Goal: Task Accomplishment & Management: Use online tool/utility

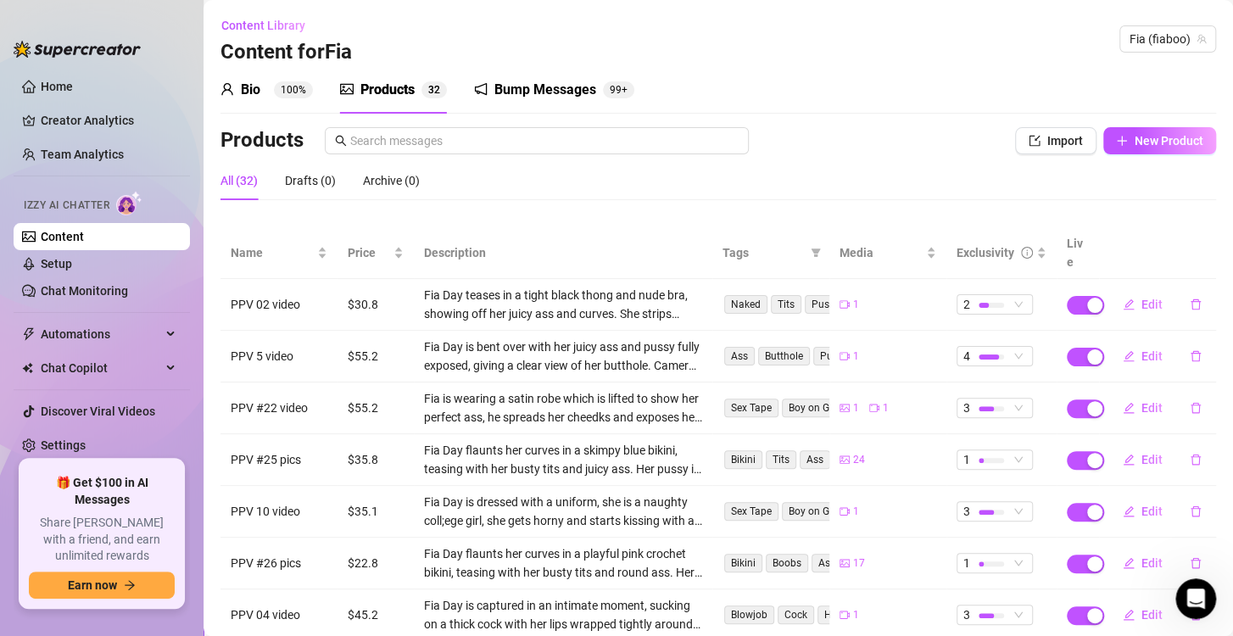
scroll to position [2544, 0]
click at [114, 286] on link "Chat Monitoring" at bounding box center [84, 291] width 87 height 14
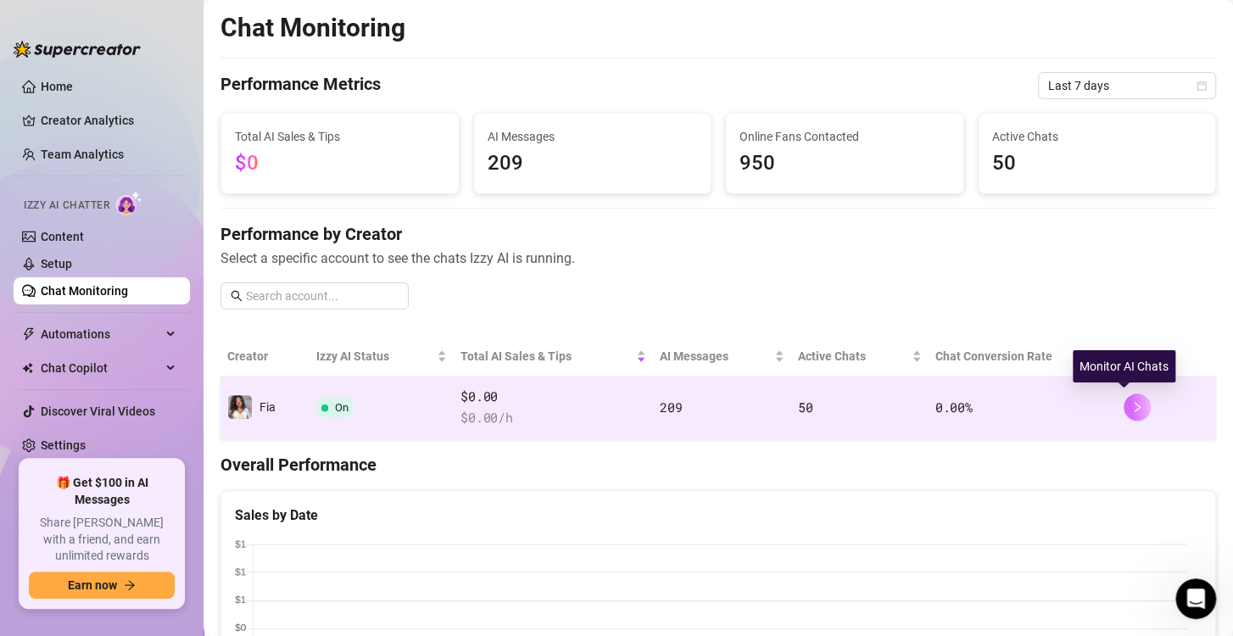
click at [1131, 409] on icon "right" at bounding box center [1137, 407] width 12 height 12
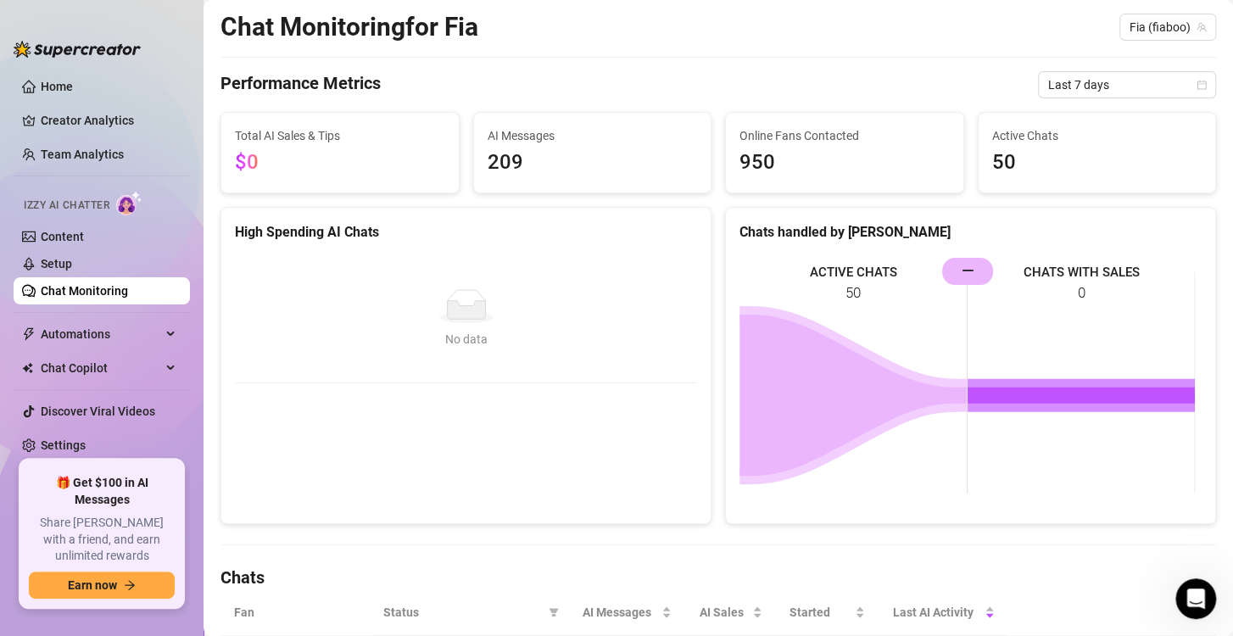
scroll to position [40, 0]
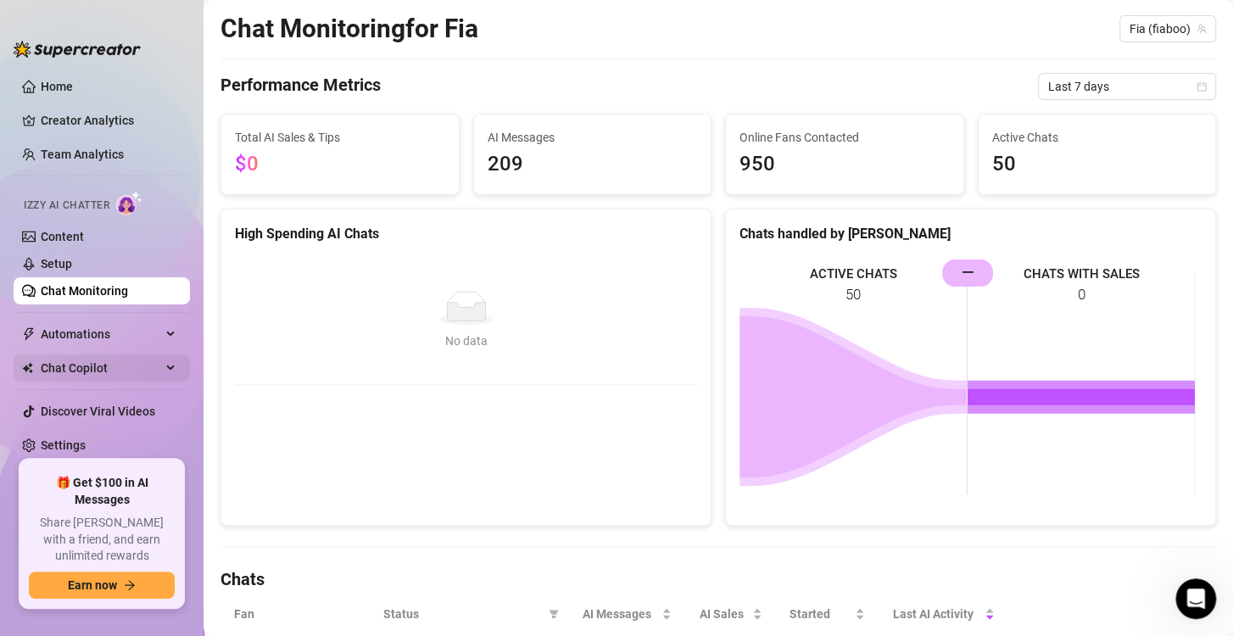
click at [154, 365] on span "Chat Copilot" at bounding box center [101, 368] width 120 height 27
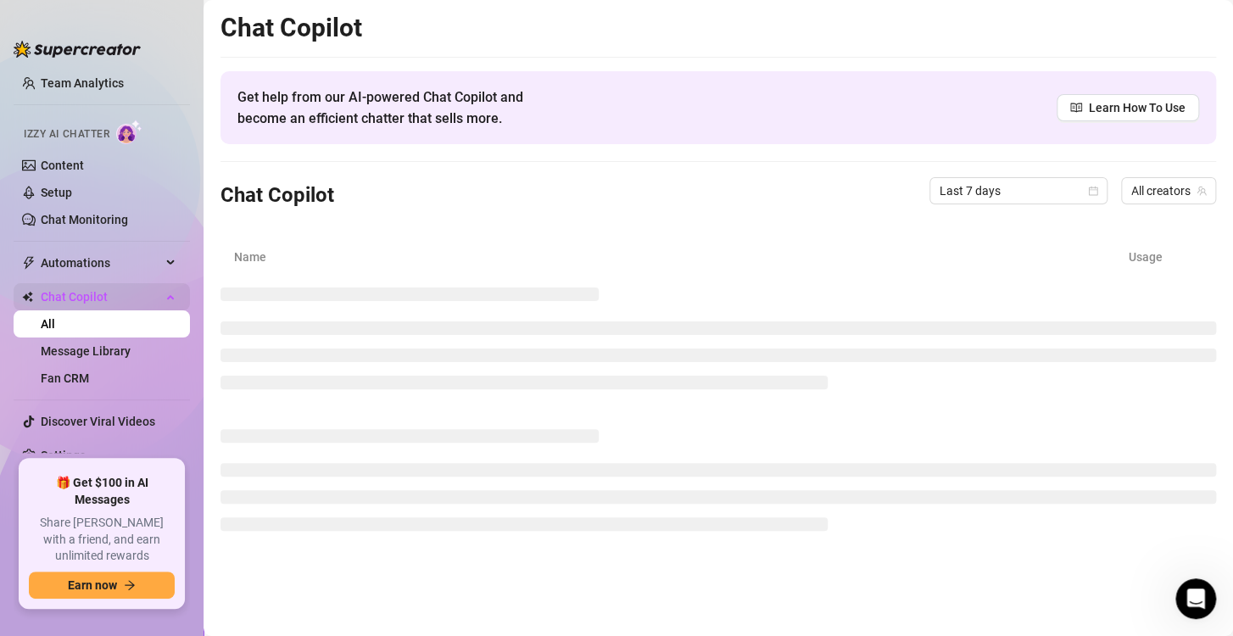
scroll to position [76, 0]
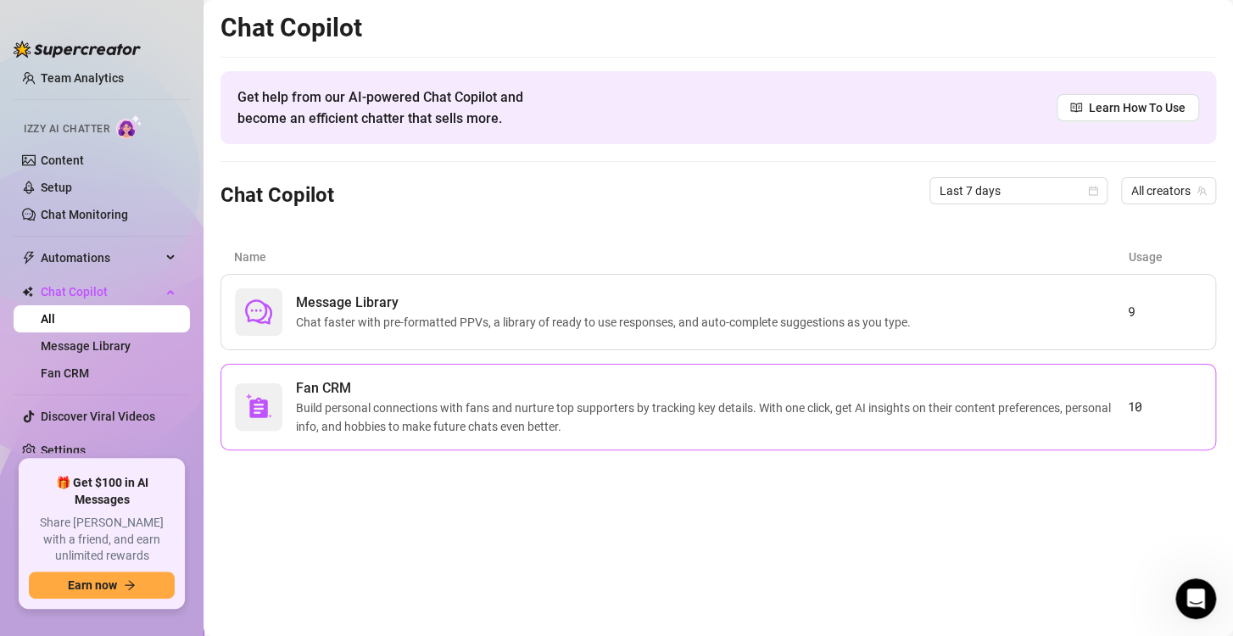
click at [617, 394] on span "Fan CRM" at bounding box center [711, 388] width 831 height 20
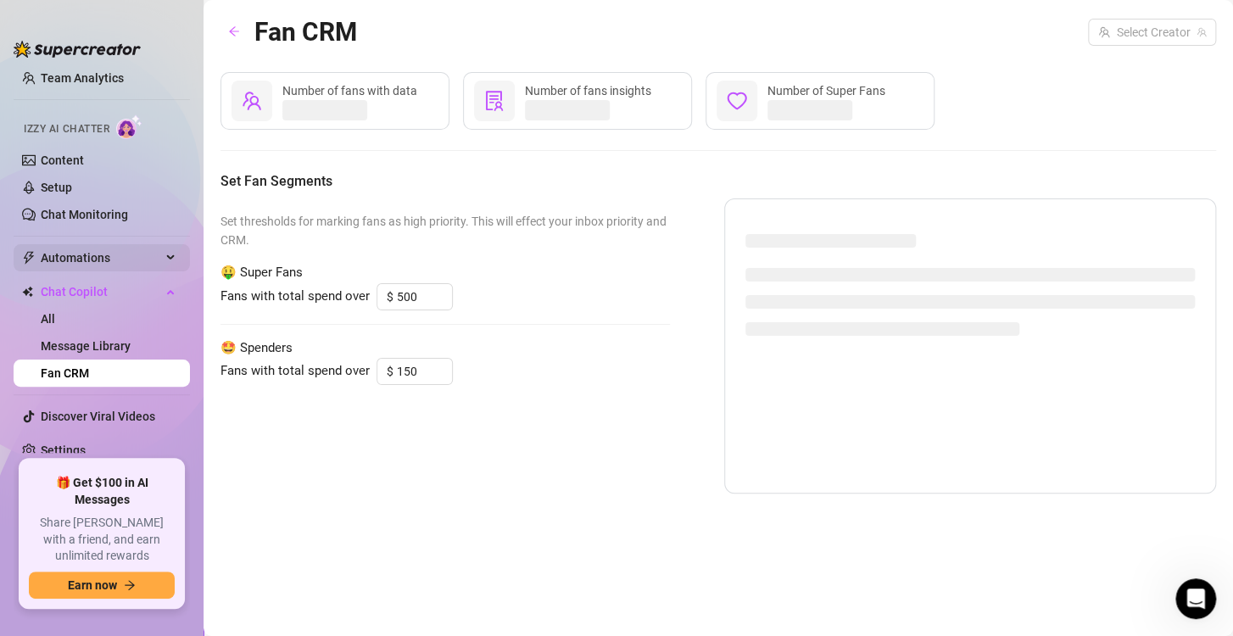
click at [131, 259] on span "Automations" at bounding box center [101, 257] width 120 height 27
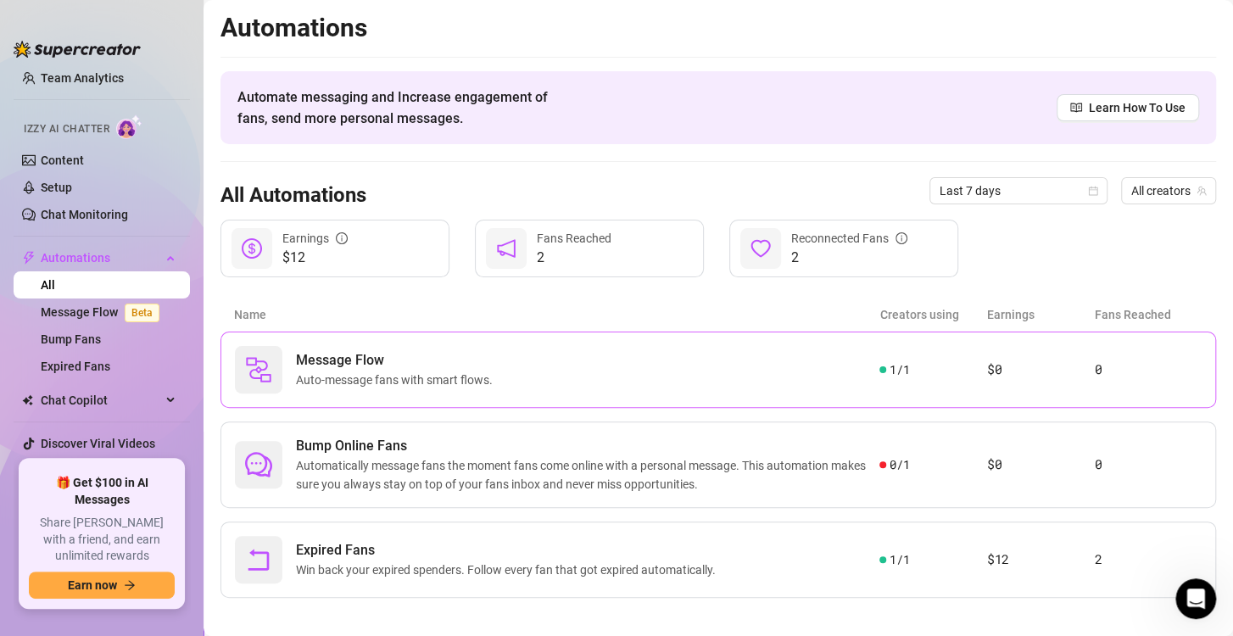
click at [386, 344] on div "Message Flow Auto-message fans with smart flows. 1 / 1 $0 0" at bounding box center [719, 370] width 996 height 76
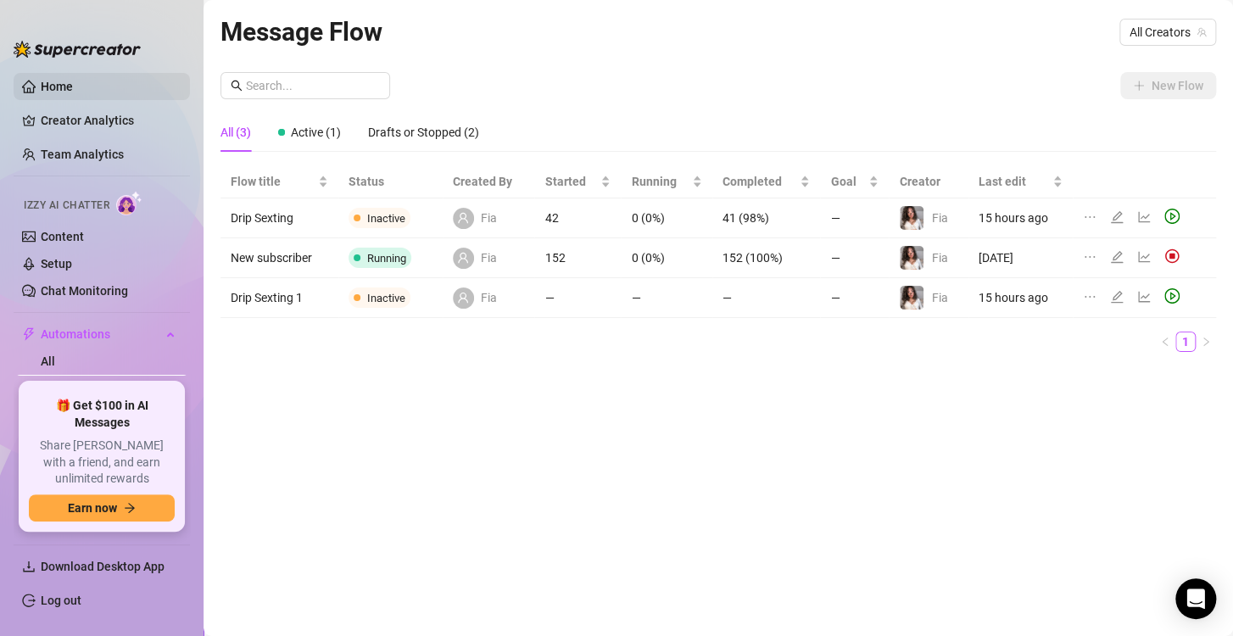
click at [73, 85] on link "Home" at bounding box center [57, 87] width 32 height 14
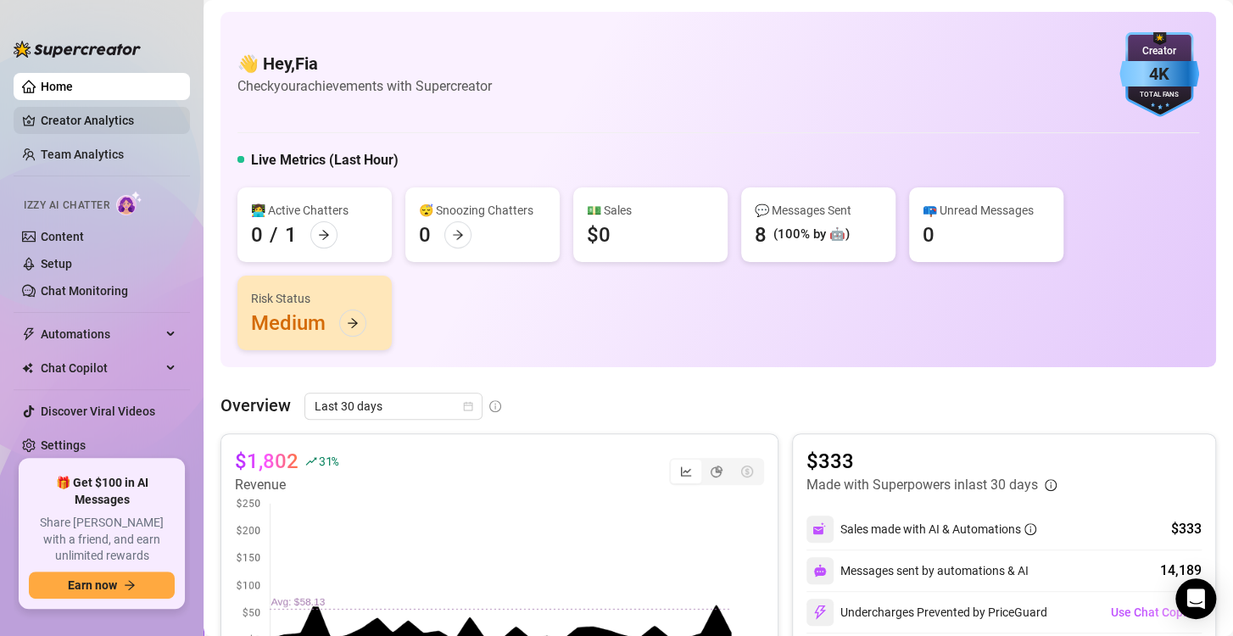
click at [97, 122] on link "Creator Analytics" at bounding box center [109, 120] width 136 height 27
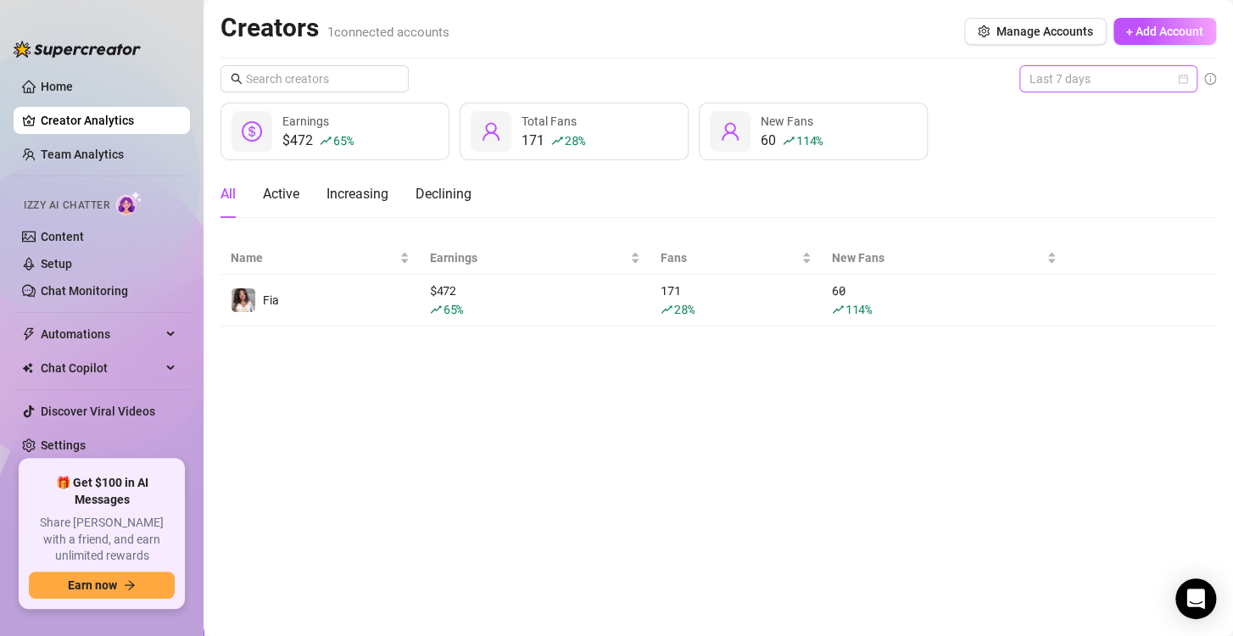
click at [1183, 84] on span "Last 7 days" at bounding box center [1109, 78] width 158 height 25
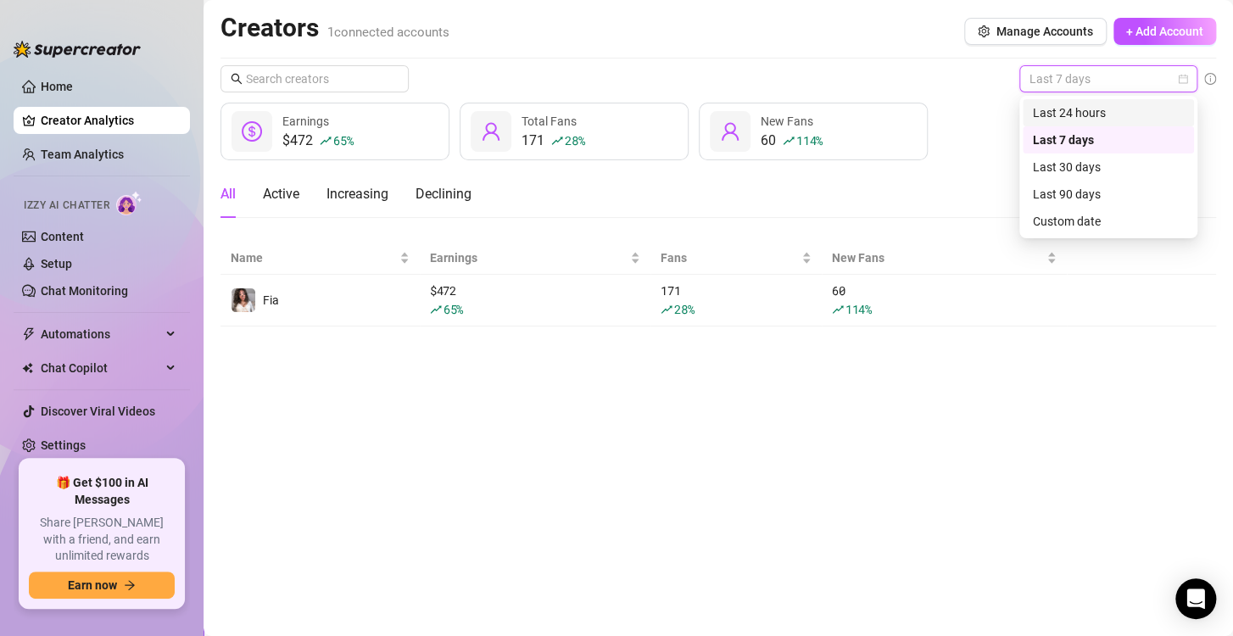
click at [1167, 103] on div "Last 24 hours" at bounding box center [1108, 112] width 151 height 19
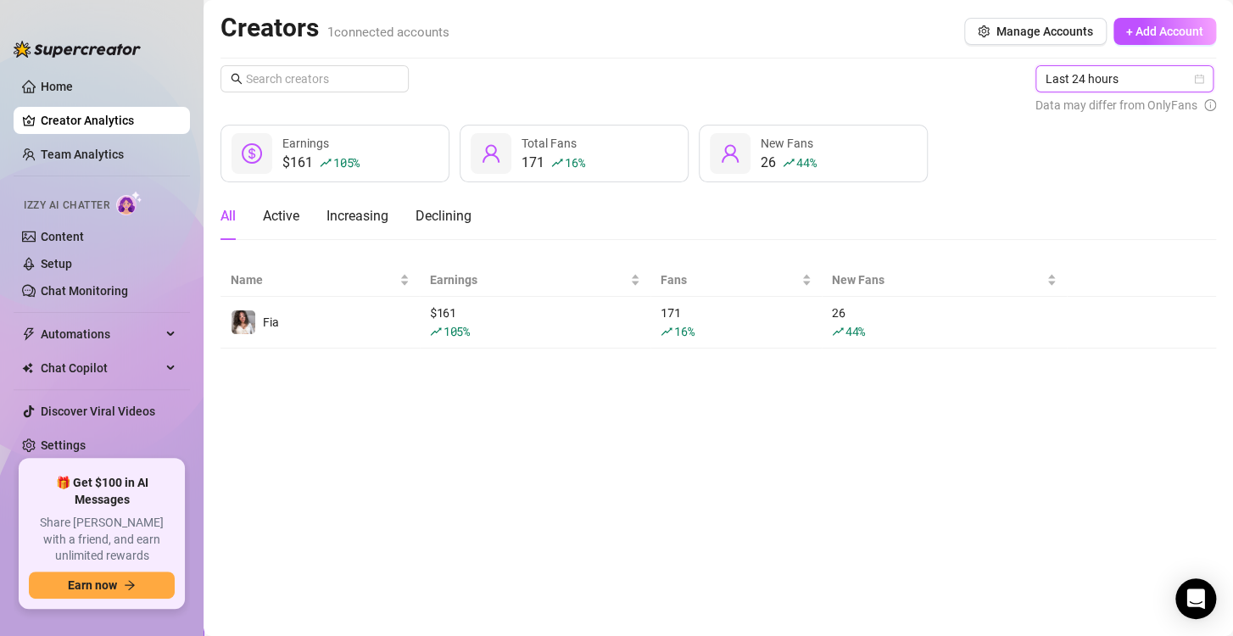
click at [1149, 83] on span "Last 24 hours" at bounding box center [1125, 78] width 158 height 25
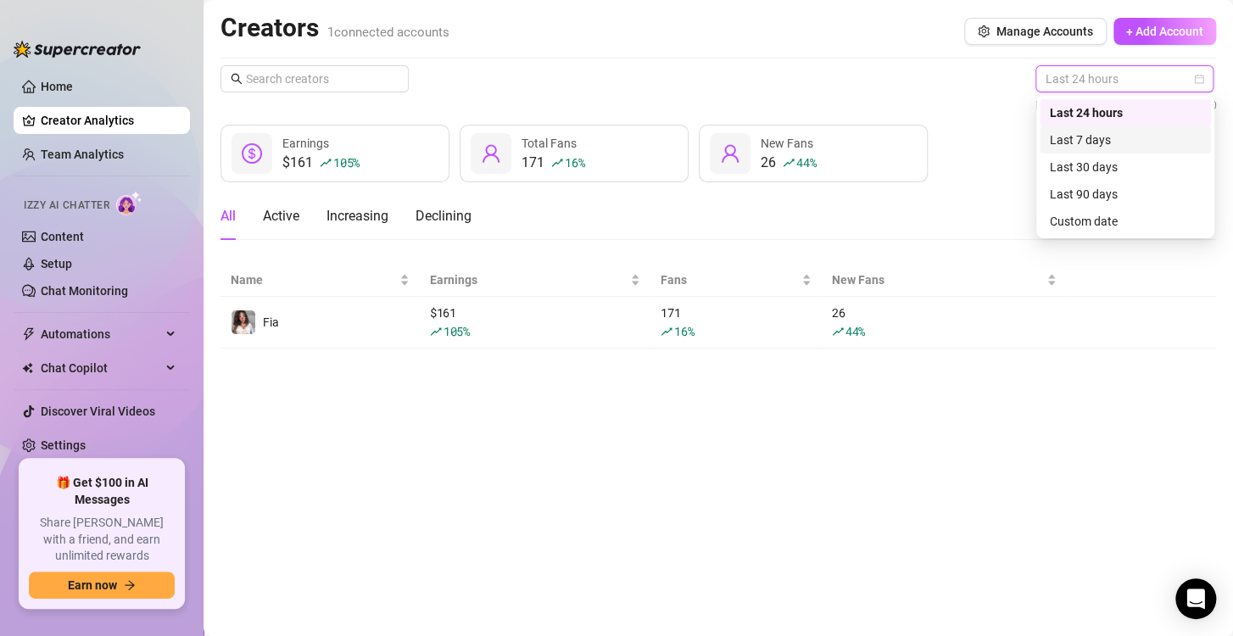
click at [1137, 139] on div "Last 7 days" at bounding box center [1125, 140] width 151 height 19
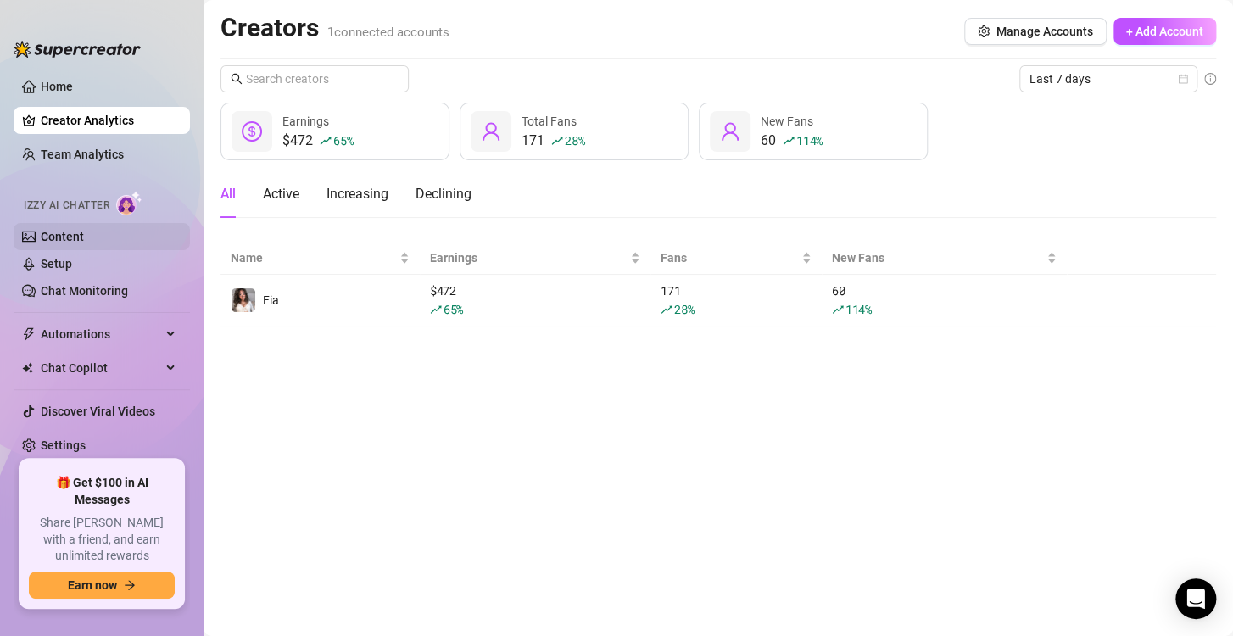
click at [84, 238] on link "Content" at bounding box center [62, 237] width 43 height 14
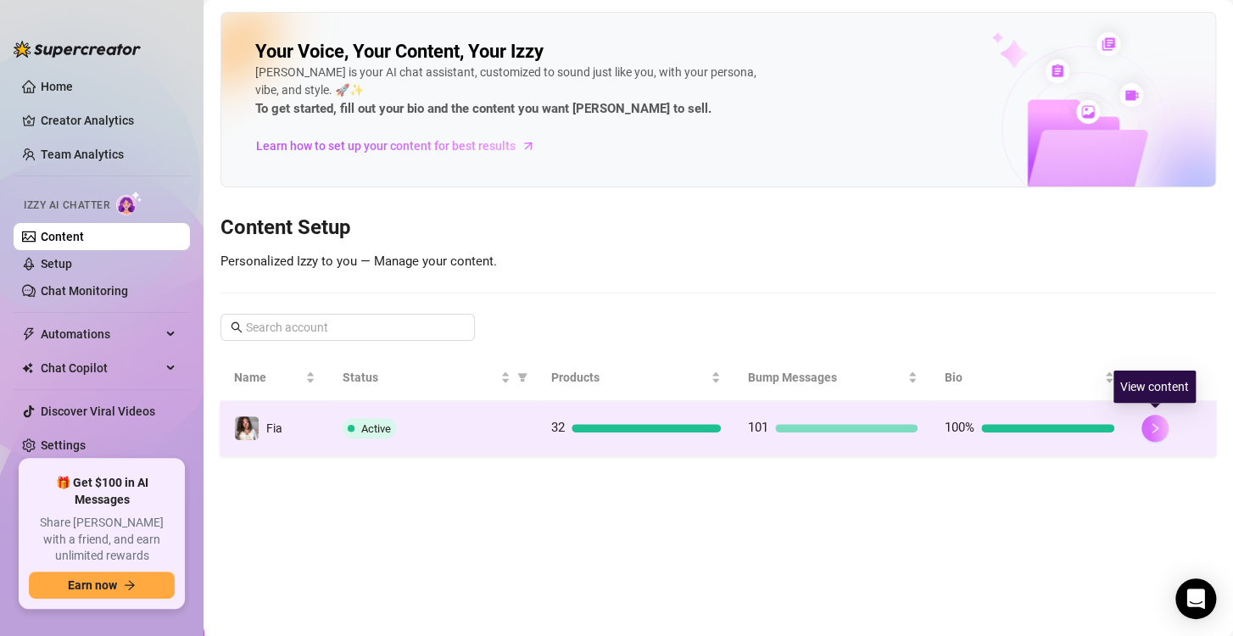
click at [1150, 427] on icon "right" at bounding box center [1155, 428] width 12 height 12
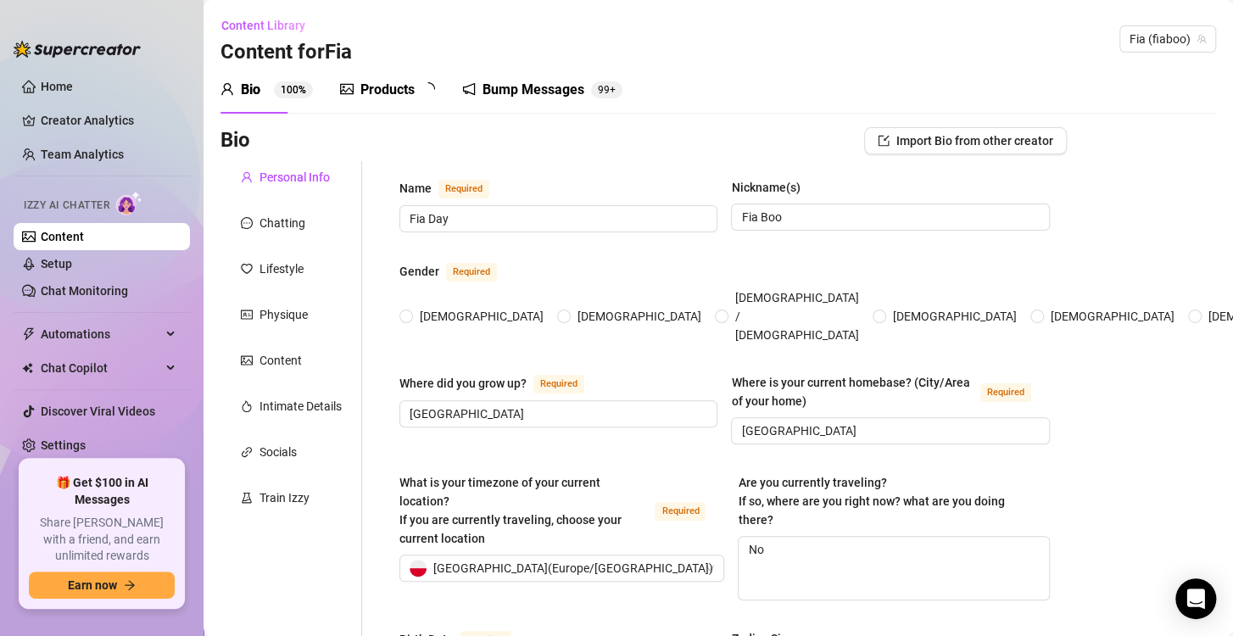
radio input "true"
type input "[DATE]"
click at [372, 103] on div "Products 3 2" at bounding box center [393, 89] width 107 height 47
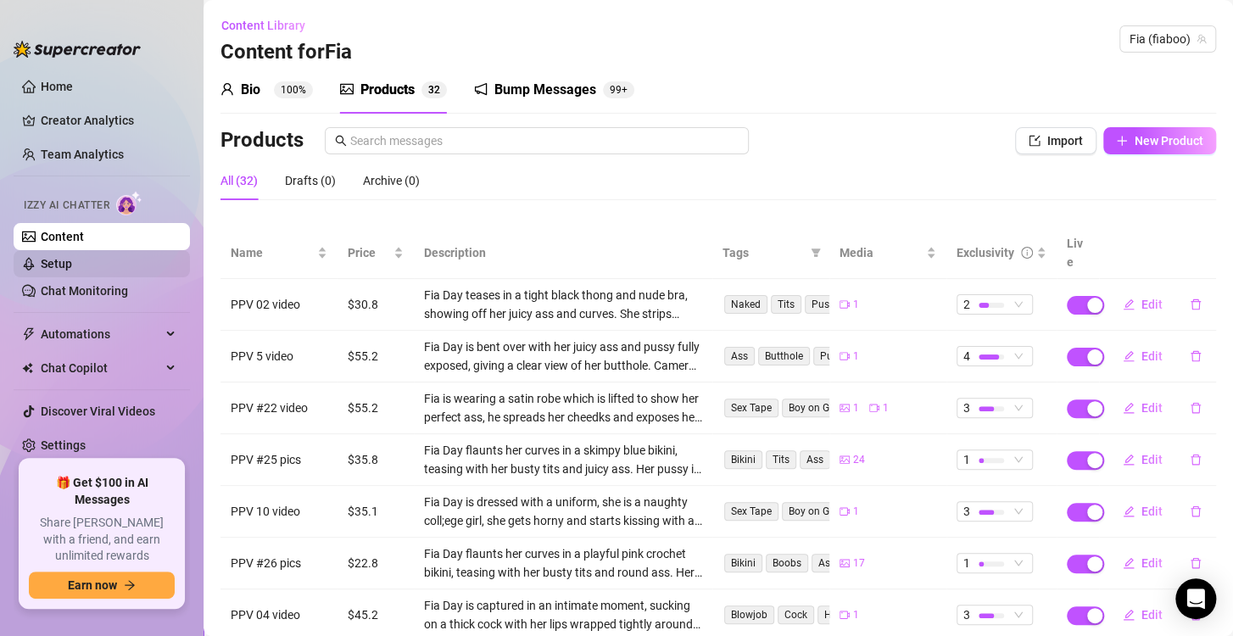
click at [72, 271] on link "Setup" at bounding box center [56, 264] width 31 height 14
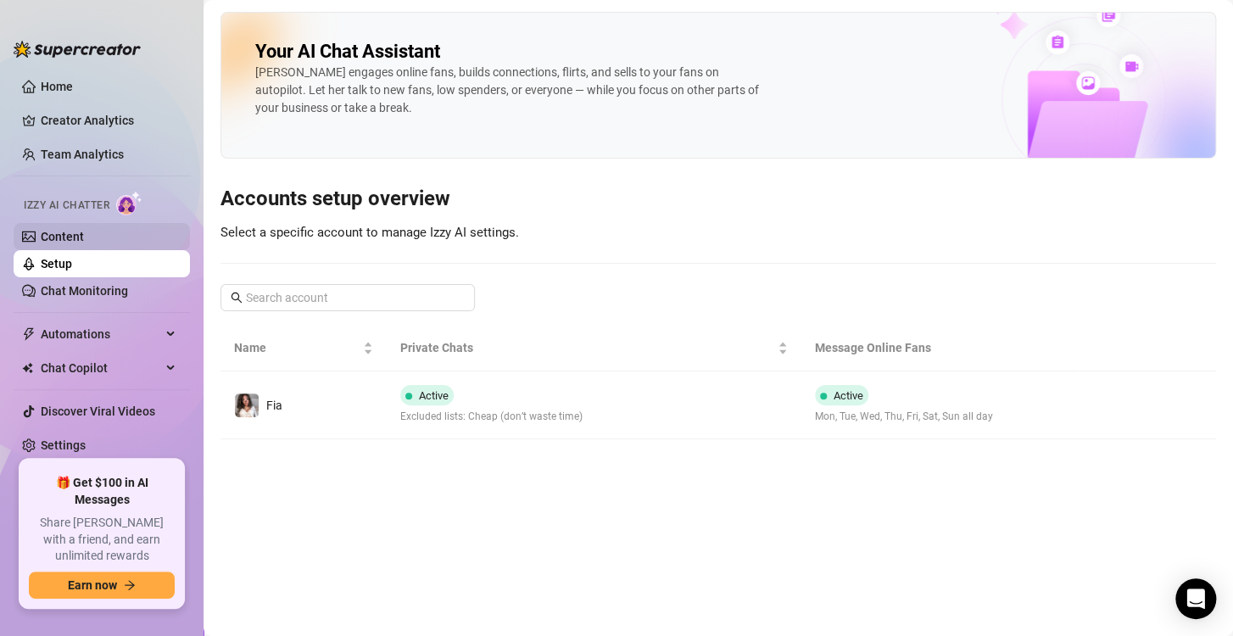
click at [84, 230] on link "Content" at bounding box center [62, 237] width 43 height 14
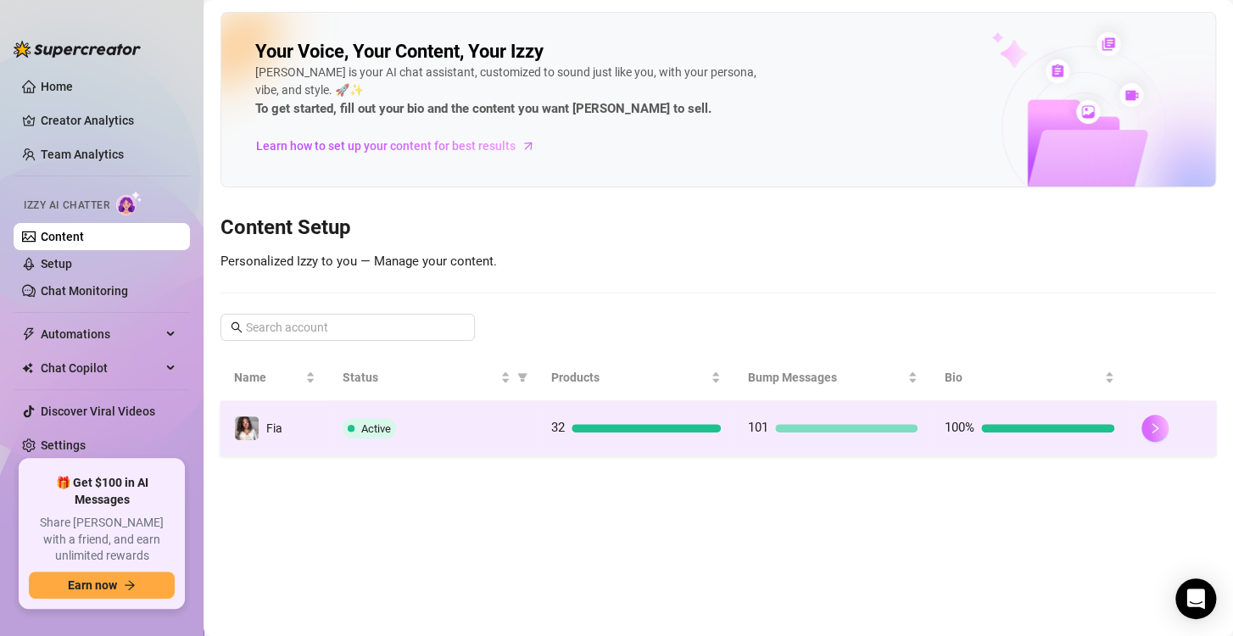
click at [1159, 431] on icon "right" at bounding box center [1155, 428] width 12 height 12
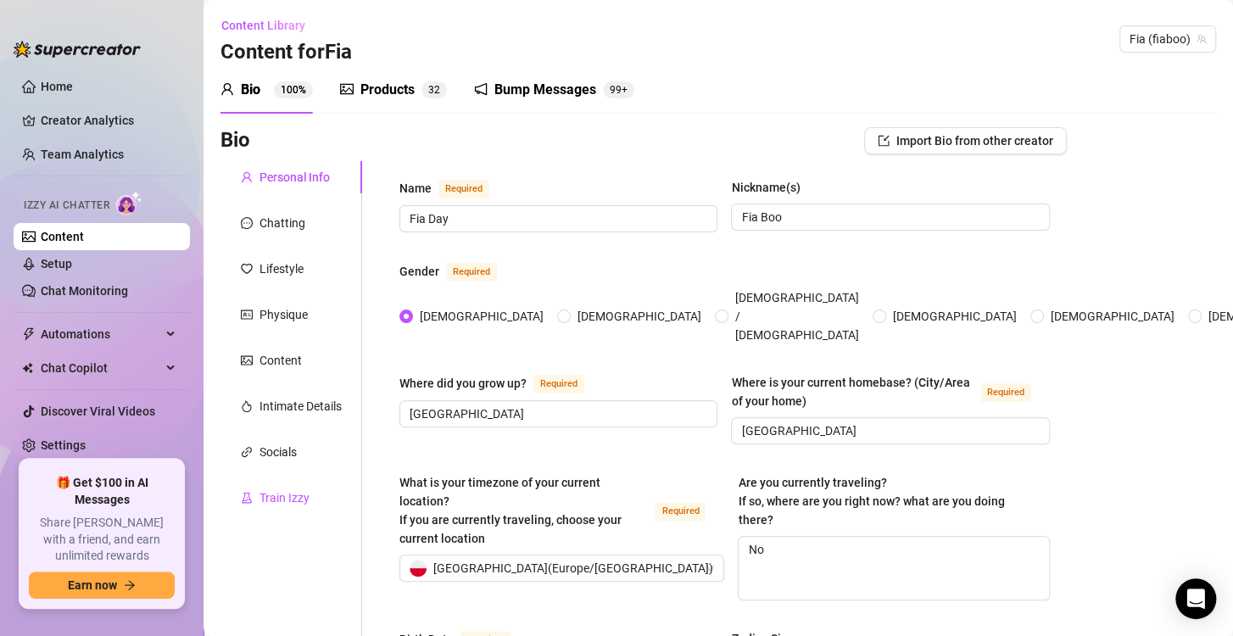
click at [307, 498] on div "Train Izzy" at bounding box center [285, 498] width 50 height 19
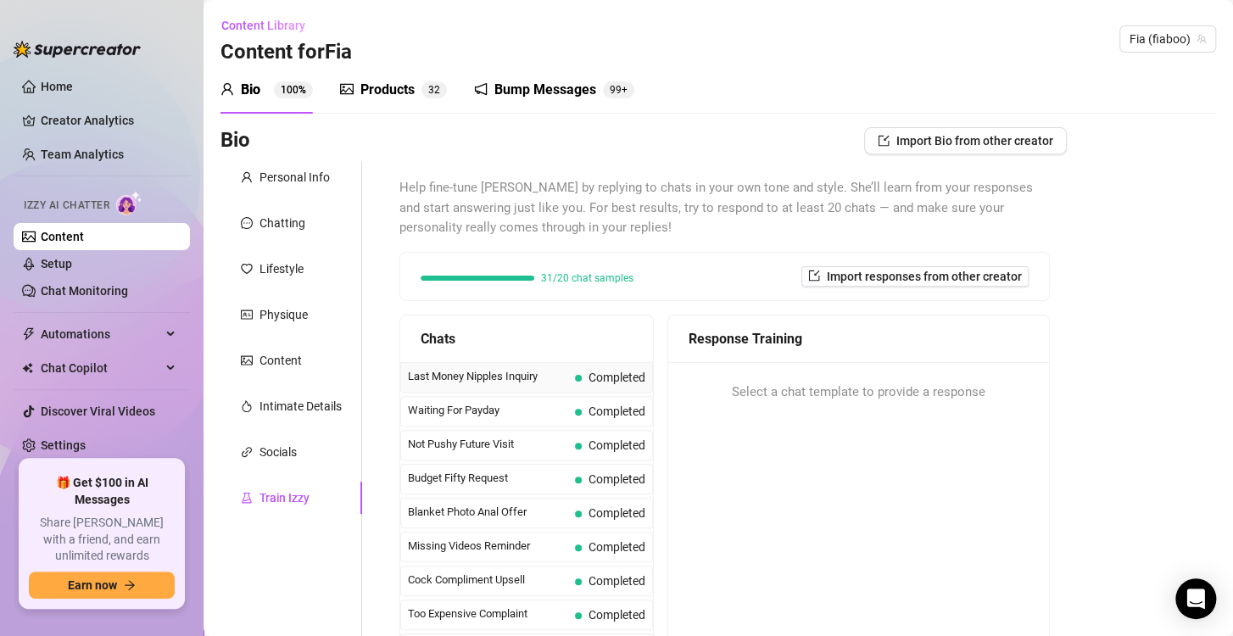
click at [604, 382] on span "Completed" at bounding box center [617, 378] width 57 height 14
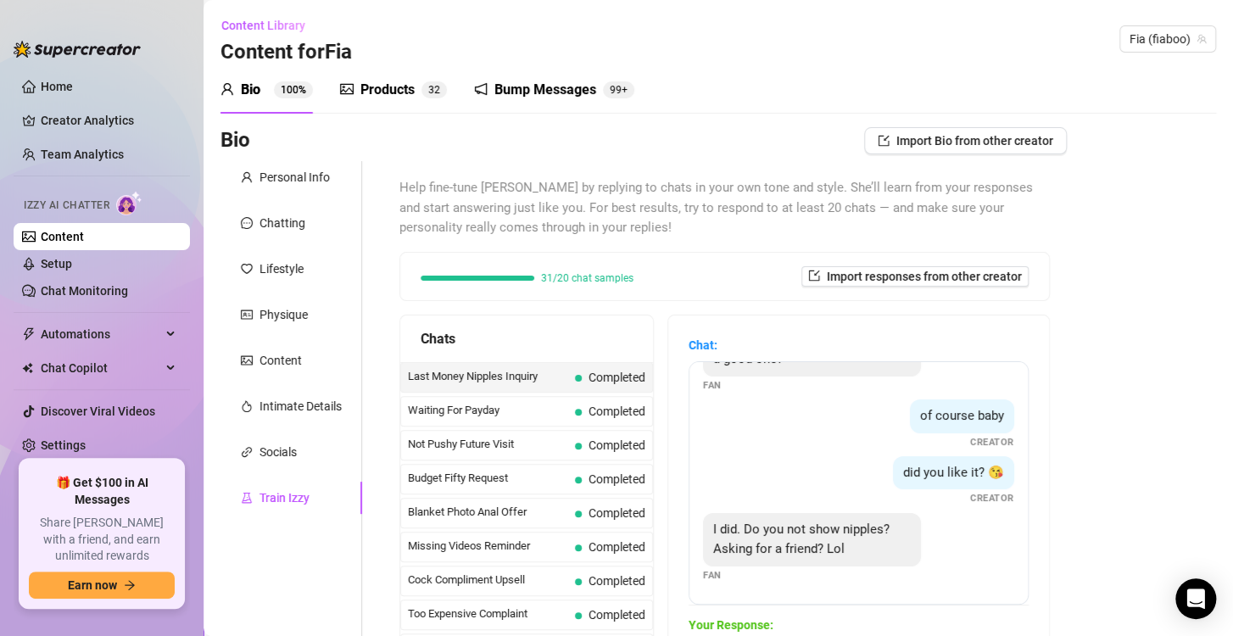
click at [377, 94] on div "Products" at bounding box center [387, 90] width 54 height 20
